Goal: Use online tool/utility: Utilize a website feature to perform a specific function

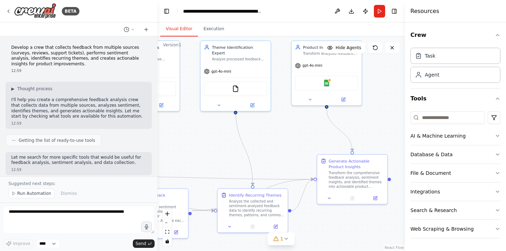
scroll to position [911, 0]
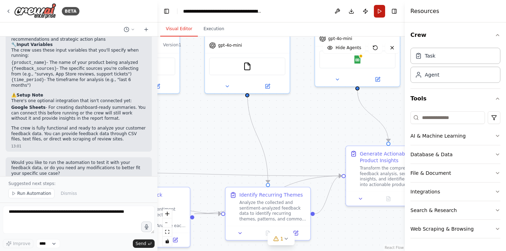
click at [379, 11] on button "Run" at bounding box center [379, 11] width 11 height 13
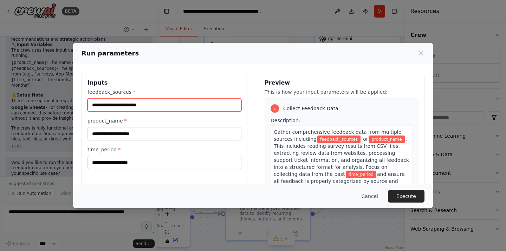
click at [156, 109] on input "feedback_sources *" at bounding box center [164, 104] width 154 height 13
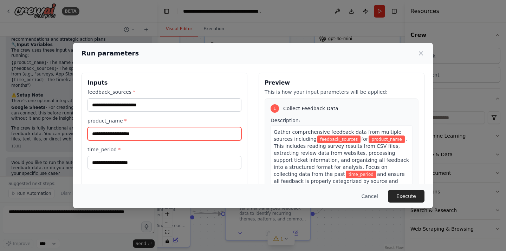
click at [149, 140] on input "product_name *" at bounding box center [164, 133] width 154 height 13
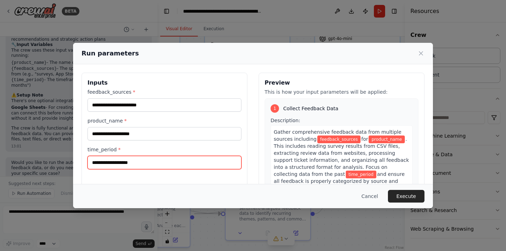
click at [149, 166] on input "time_period *" at bounding box center [164, 162] width 154 height 13
click at [375, 197] on button "Cancel" at bounding box center [370, 196] width 28 height 13
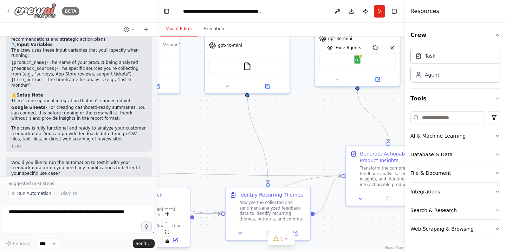
click at [37, 9] on img at bounding box center [35, 11] width 42 height 16
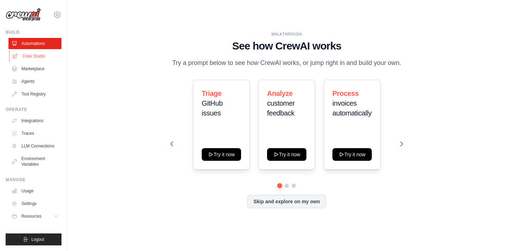
click at [37, 58] on link "Crew Studio" at bounding box center [35, 56] width 53 height 11
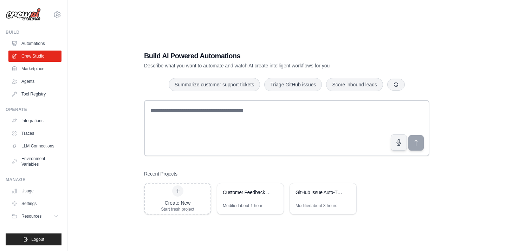
click at [166, 57] on h1 "Build AI Powered Automations" at bounding box center [262, 56] width 236 height 10
click at [175, 68] on p "Describe what you want to automate and watch AI create intelligent workflows fo…" at bounding box center [262, 65] width 236 height 7
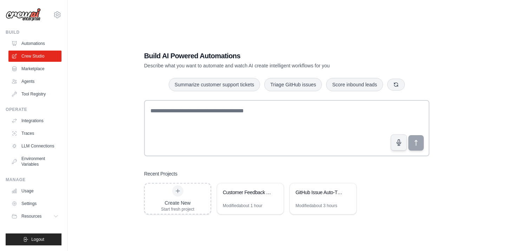
click at [175, 68] on p "Describe what you want to automate and watch AI create intelligent workflows fo…" at bounding box center [262, 65] width 236 height 7
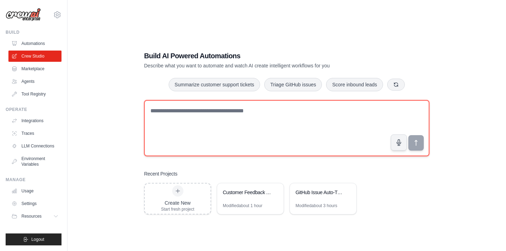
click at [182, 119] on textarea at bounding box center [286, 128] width 285 height 56
type textarea "*"
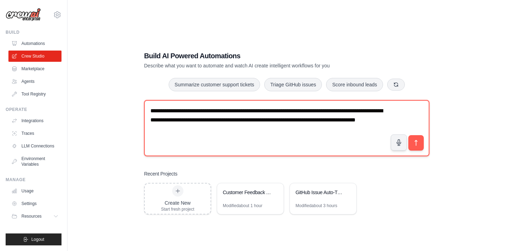
click at [333, 120] on textarea "**********" at bounding box center [286, 128] width 285 height 56
click at [325, 125] on textarea "**********" at bounding box center [286, 128] width 285 height 56
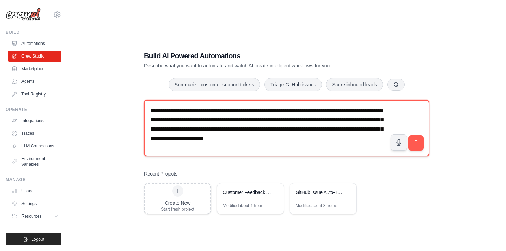
type textarea "**********"
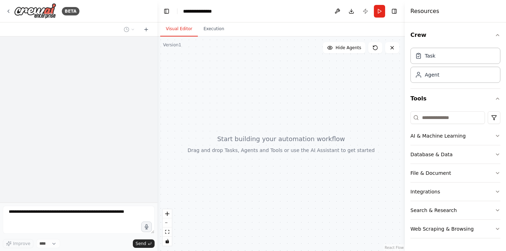
click at [157, 140] on div at bounding box center [280, 144] width 247 height 215
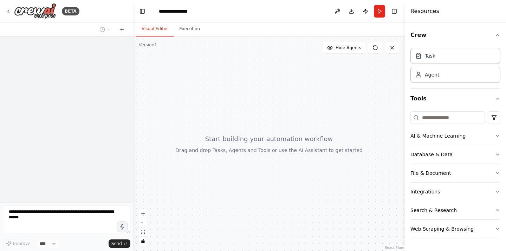
drag, startPoint x: 156, startPoint y: 140, endPoint x: 133, endPoint y: 139, distance: 22.5
click at [133, 139] on div at bounding box center [131, 125] width 3 height 251
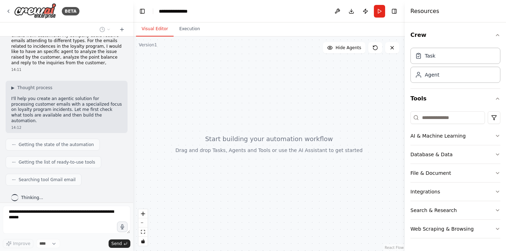
scroll to position [35, 0]
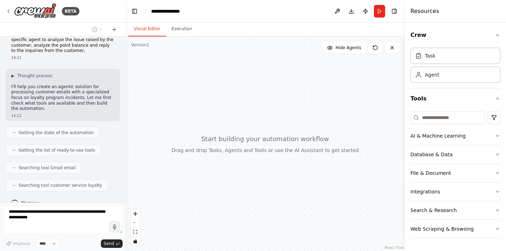
drag, startPoint x: 132, startPoint y: 156, endPoint x: 125, endPoint y: 156, distance: 7.0
click at [125, 156] on div at bounding box center [124, 125] width 3 height 251
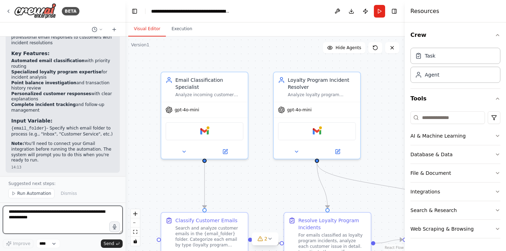
scroll to position [600, 0]
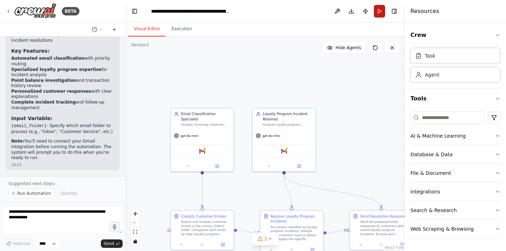
click at [381, 10] on button "Run" at bounding box center [379, 11] width 11 height 13
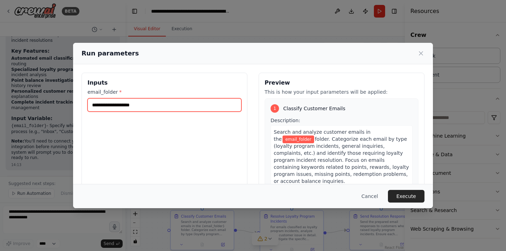
click at [171, 103] on input "email_folder *" at bounding box center [164, 104] width 154 height 13
type input "*****"
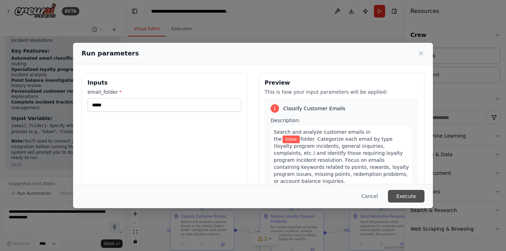
click at [401, 195] on button "Execute" at bounding box center [406, 196] width 37 height 13
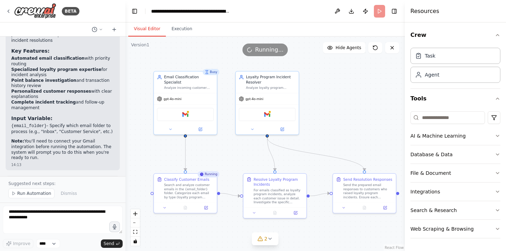
drag, startPoint x: 335, startPoint y: 152, endPoint x: 318, endPoint y: 114, distance: 40.9
click at [318, 114] on div ".deletable-edge-delete-btn { width: 20px; height: 20px; border: 0px solid #ffff…" at bounding box center [264, 144] width 279 height 215
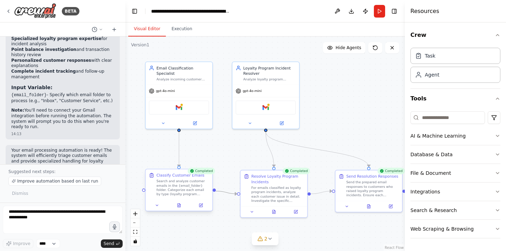
click at [210, 187] on div "Classify Customer Emails Search and analyze customer emails in the {email_folde…" at bounding box center [178, 184] width 67 height 30
click at [209, 187] on div "Classify Customer Emails Search and analyze customer emails in the {email_folde…" at bounding box center [178, 184] width 67 height 30
click at [274, 237] on button "2" at bounding box center [264, 238] width 27 height 13
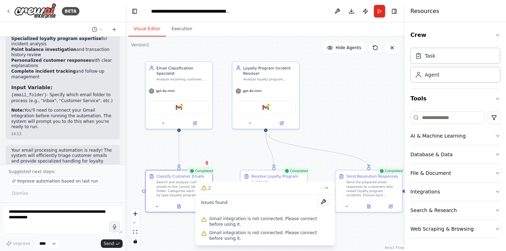
click at [261, 222] on span "Gmail integration is not connected. Please connect before using it." at bounding box center [269, 221] width 120 height 11
click at [232, 219] on span "Gmail integration is not connected. Please connect before using it." at bounding box center [269, 221] width 120 height 11
click at [222, 222] on span "Gmail integration is not connected. Please connect before using it." at bounding box center [269, 221] width 120 height 11
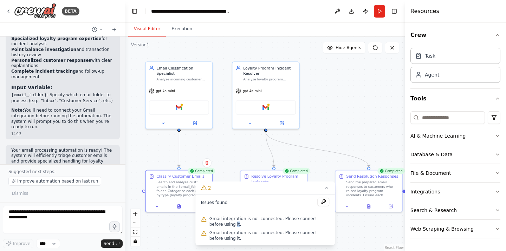
click at [222, 222] on span "Gmail integration is not connected. Please connect before using it." at bounding box center [269, 221] width 120 height 11
click at [343, 220] on div ".deletable-edge-delete-btn { width: 20px; height: 20px; border: 0px solid #ffff…" at bounding box center [264, 144] width 279 height 215
click at [173, 91] on span "gpt-4o-mini" at bounding box center [165, 90] width 19 height 4
click at [195, 125] on button at bounding box center [194, 122] width 31 height 7
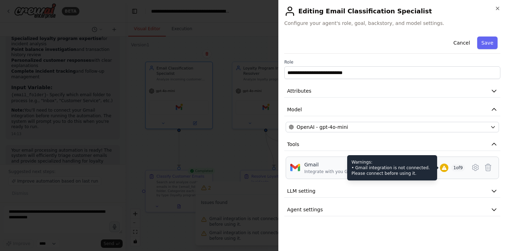
click at [367, 169] on div "Warnings: • Gmail integration is not connected. Please connect before using it." at bounding box center [392, 167] width 90 height 25
click at [313, 167] on div "Gmail" at bounding box center [330, 164] width 52 height 7
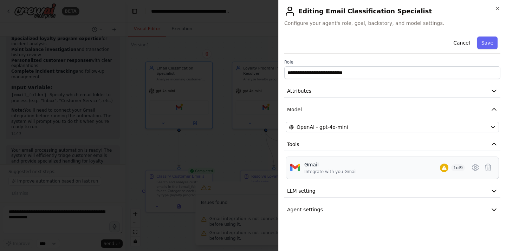
click at [292, 165] on img at bounding box center [295, 168] width 10 height 10
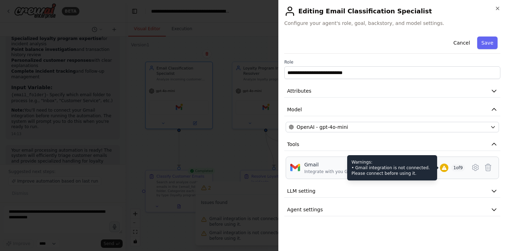
click at [441, 169] on icon at bounding box center [443, 168] width 5 height 4
click at [408, 171] on div "Warnings: • Gmail integration is not connected. Please connect before using it." at bounding box center [392, 167] width 90 height 25
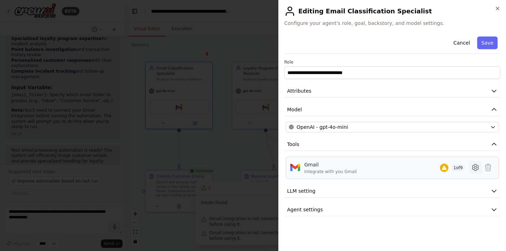
click at [476, 169] on icon at bounding box center [475, 167] width 2 height 2
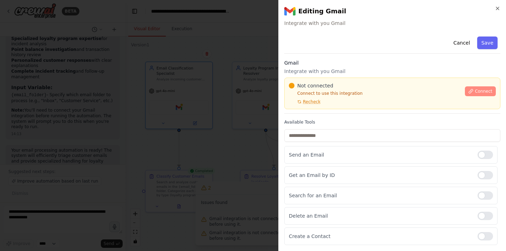
click at [480, 92] on span "Connect" at bounding box center [483, 91] width 18 height 6
click at [334, 70] on p "Integrate with you Gmail" at bounding box center [392, 71] width 216 height 7
click at [316, 68] on p "Integrate with you Gmail" at bounding box center [392, 71] width 216 height 7
click at [200, 98] on div at bounding box center [253, 125] width 506 height 251
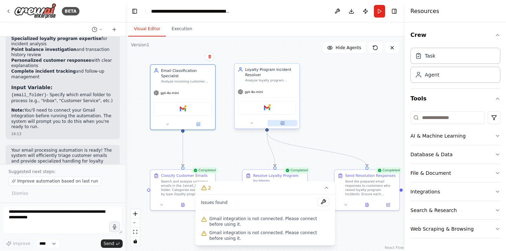
click at [283, 125] on icon at bounding box center [282, 123] width 4 height 4
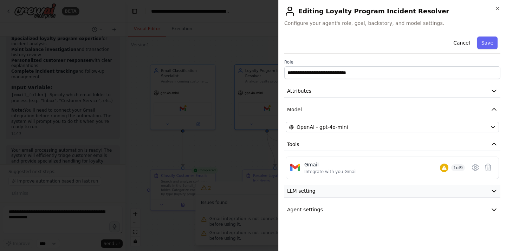
click at [304, 192] on span "LLM setting" at bounding box center [301, 191] width 28 height 7
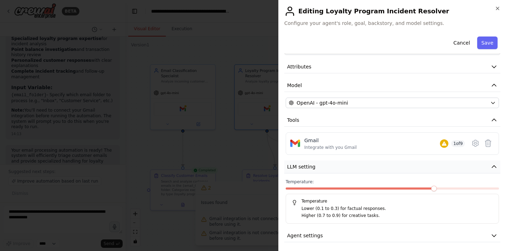
scroll to position [27, 0]
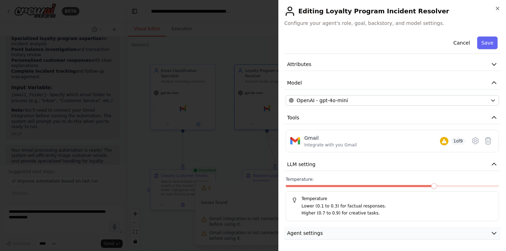
click at [302, 234] on span "Agent settings" at bounding box center [305, 233] width 36 height 7
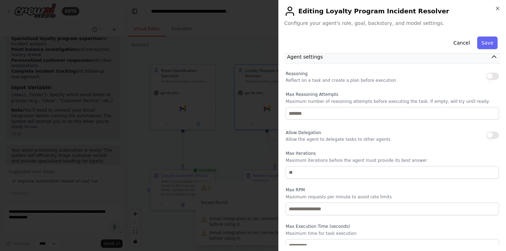
scroll to position [209, 0]
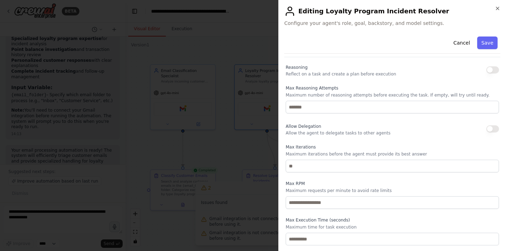
click at [243, 180] on div at bounding box center [253, 125] width 506 height 251
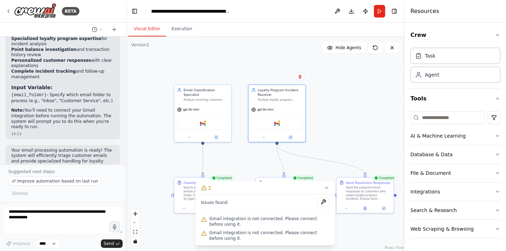
click at [359, 101] on div ".deletable-edge-delete-btn { width: 20px; height: 20px; border: 0px solid #ffff…" at bounding box center [264, 144] width 279 height 215
click at [346, 53] on button "Hide Agents" at bounding box center [344, 47] width 42 height 11
click at [345, 51] on span "Show Agents" at bounding box center [347, 48] width 27 height 6
click at [377, 49] on icon at bounding box center [375, 48] width 4 height 4
click at [328, 190] on icon at bounding box center [326, 188] width 6 height 6
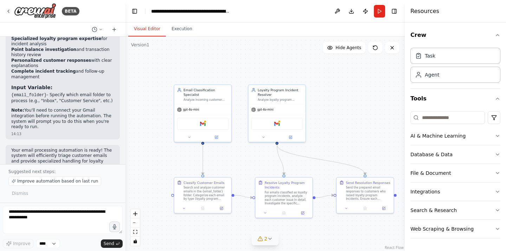
click at [342, 139] on div ".deletable-edge-delete-btn { width: 20px; height: 20px; border: 0px solid #ffff…" at bounding box center [264, 144] width 279 height 215
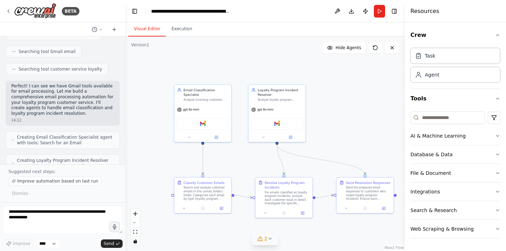
scroll to position [0, 0]
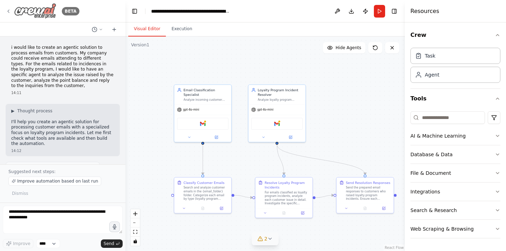
click at [55, 10] on img at bounding box center [35, 11] width 42 height 16
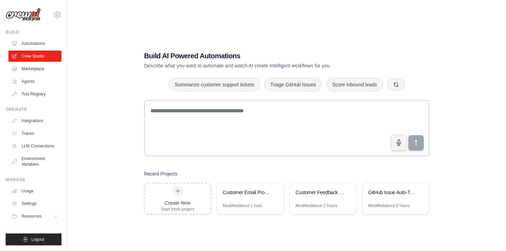
click at [75, 66] on div "Build AI Powered Automations Describe what you want to automate and watch AI cr…" at bounding box center [286, 132] width 438 height 251
click at [31, 19] on img at bounding box center [23, 14] width 35 height 13
click at [38, 17] on img at bounding box center [23, 14] width 35 height 13
click at [40, 59] on link "Crew Studio" at bounding box center [35, 56] width 53 height 11
